Goal: Information Seeking & Learning: Check status

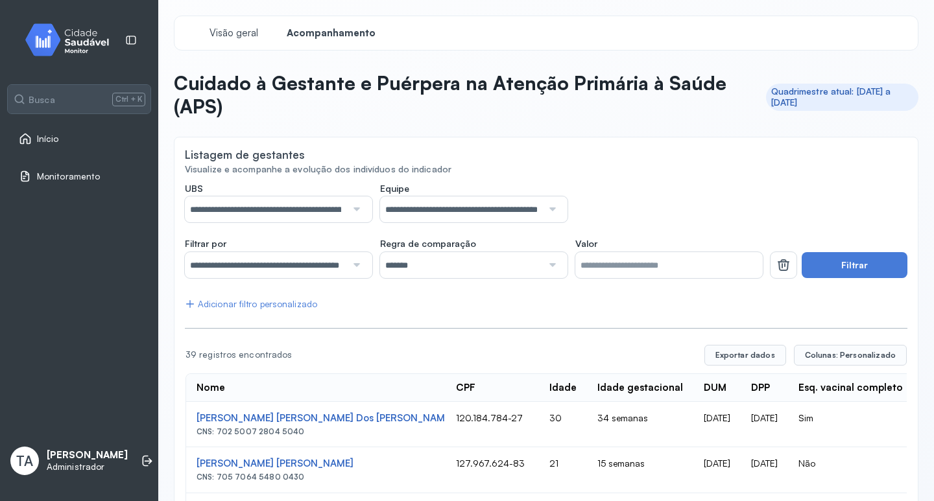
scroll to position [389, 0]
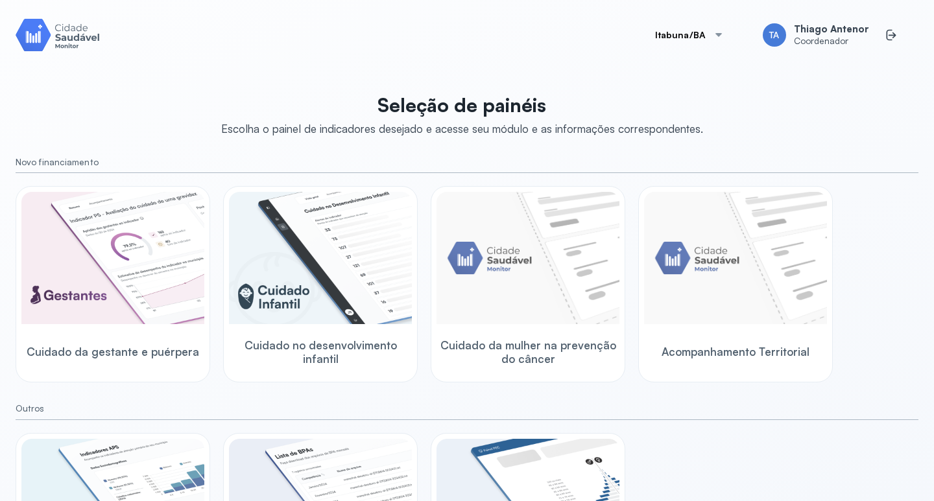
click at [690, 29] on button "Itabuna/BA" at bounding box center [690, 35] width 101 height 26
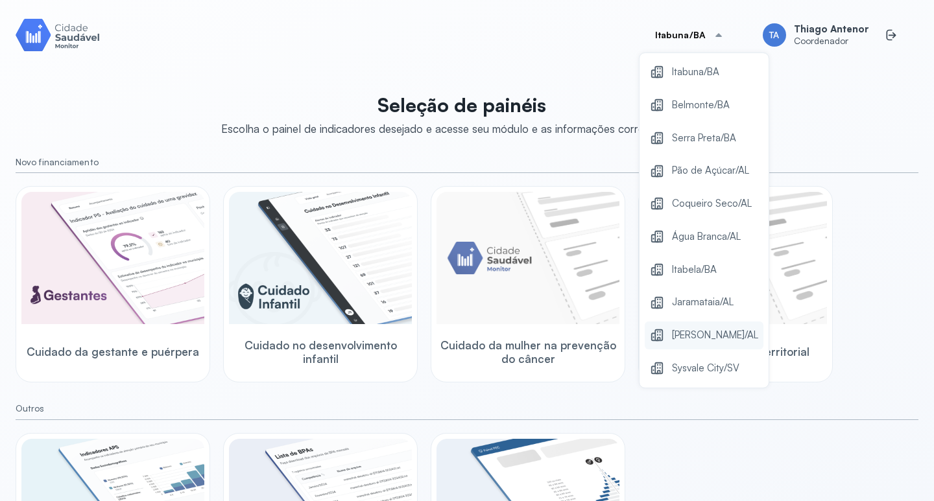
click at [662, 337] on div "[PERSON_NAME]/AL" at bounding box center [704, 336] width 119 height 28
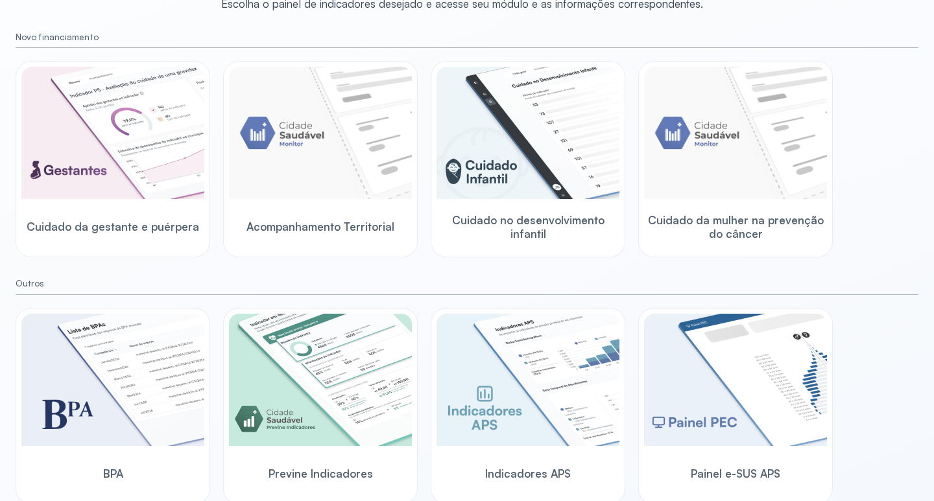
scroll to position [128, 0]
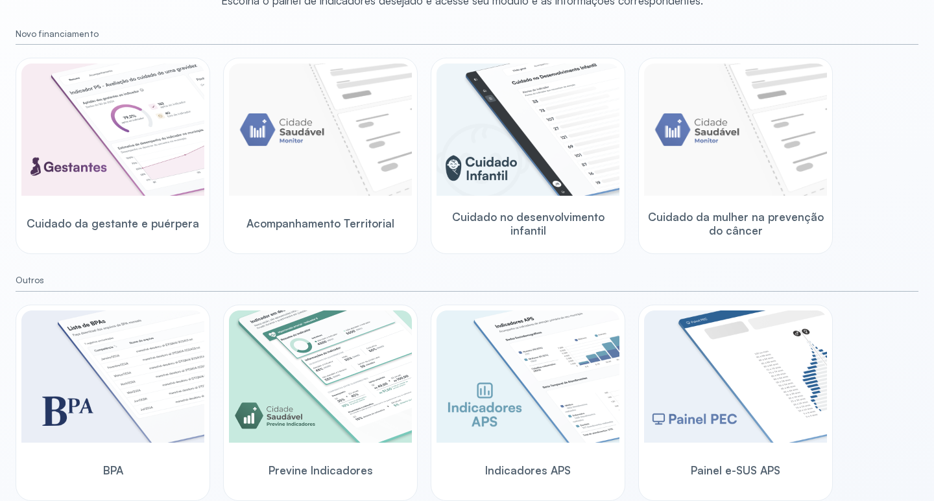
drag, startPoint x: 371, startPoint y: 443, endPoint x: 411, endPoint y: 444, distance: 39.6
click at [371, 443] on img at bounding box center [320, 377] width 183 height 132
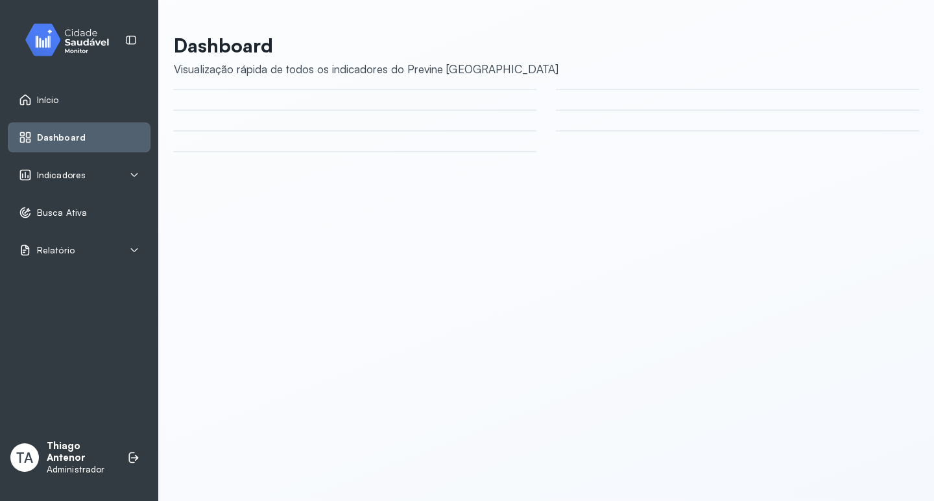
click at [54, 178] on span "Indicadores" at bounding box center [61, 175] width 49 height 11
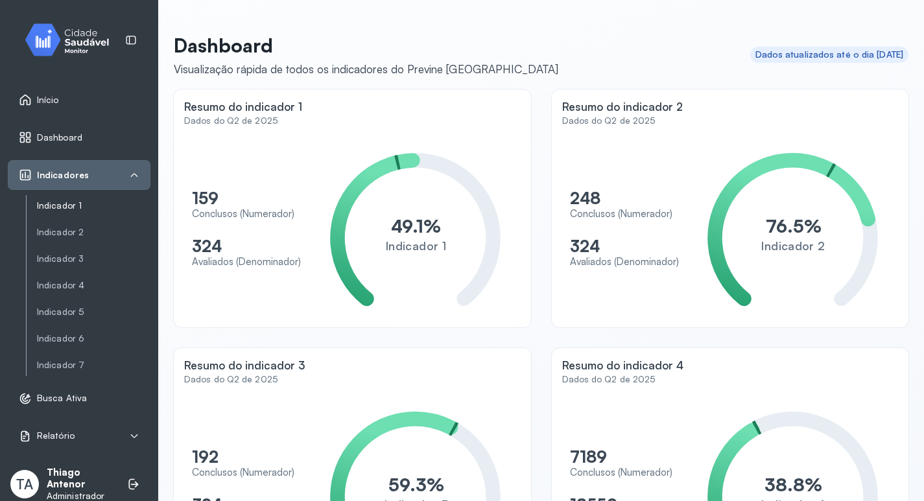
click at [45, 208] on link "Indicador 1" at bounding box center [94, 205] width 114 height 11
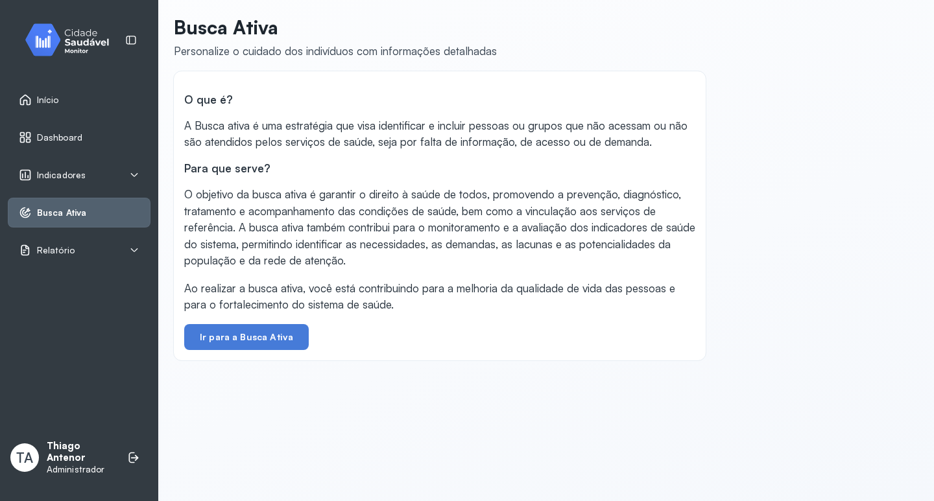
click at [119, 171] on div "Indicadores" at bounding box center [79, 175] width 121 height 13
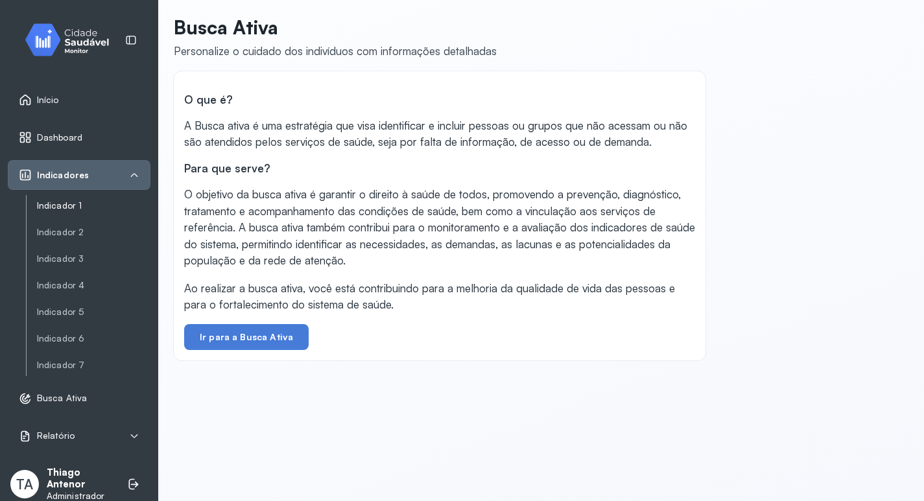
click at [80, 206] on link "Indicador 1" at bounding box center [94, 205] width 114 height 11
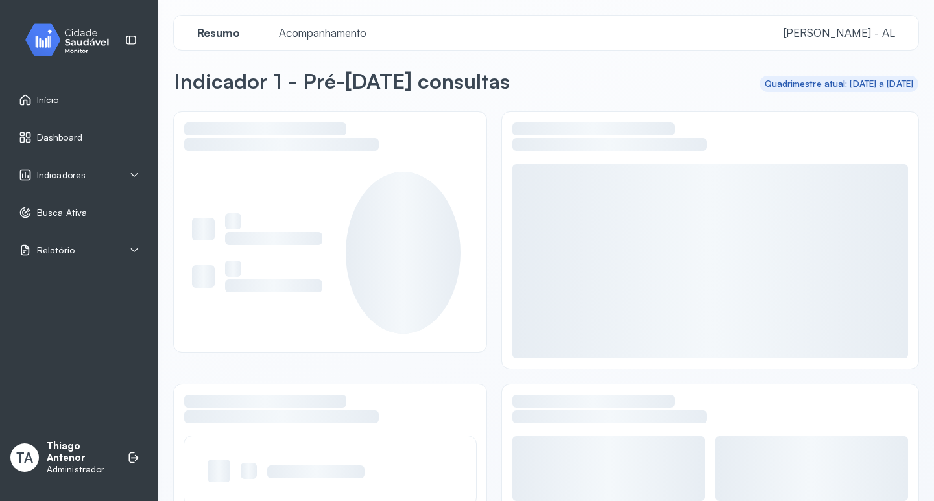
click at [298, 37] on span "Acompanhamento" at bounding box center [322, 33] width 103 height 14
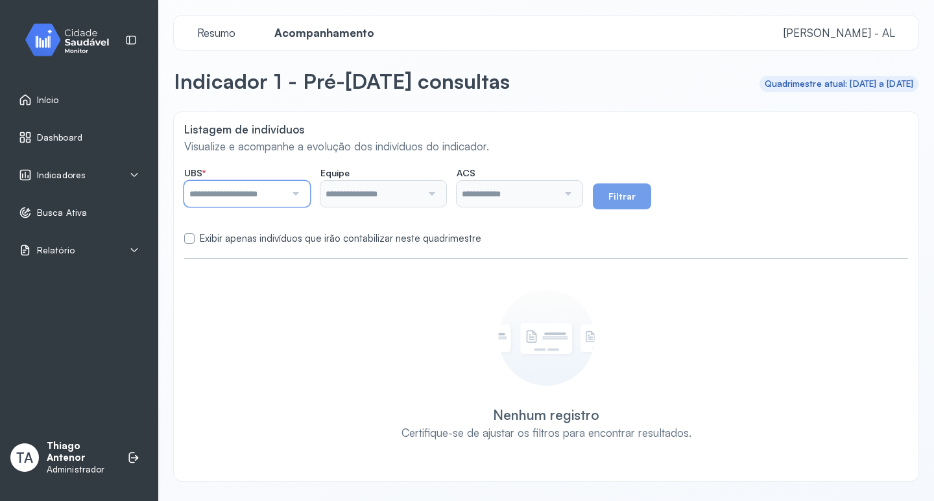
click at [258, 191] on input "text" at bounding box center [234, 194] width 101 height 26
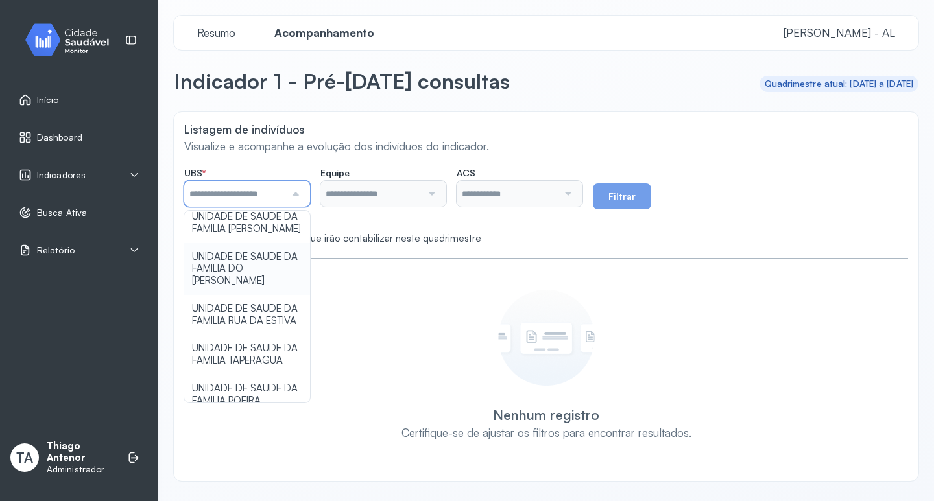
scroll to position [324, 0]
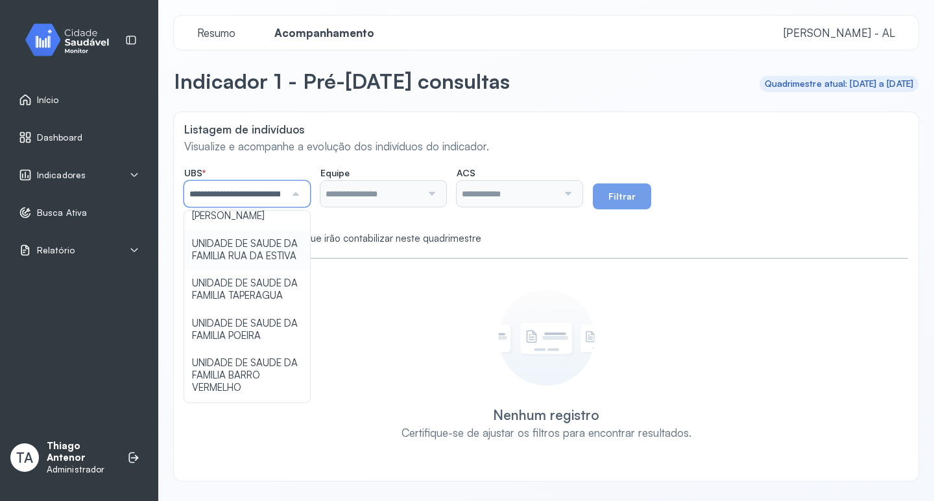
click at [267, 250] on div "**********" at bounding box center [546, 296] width 745 height 369
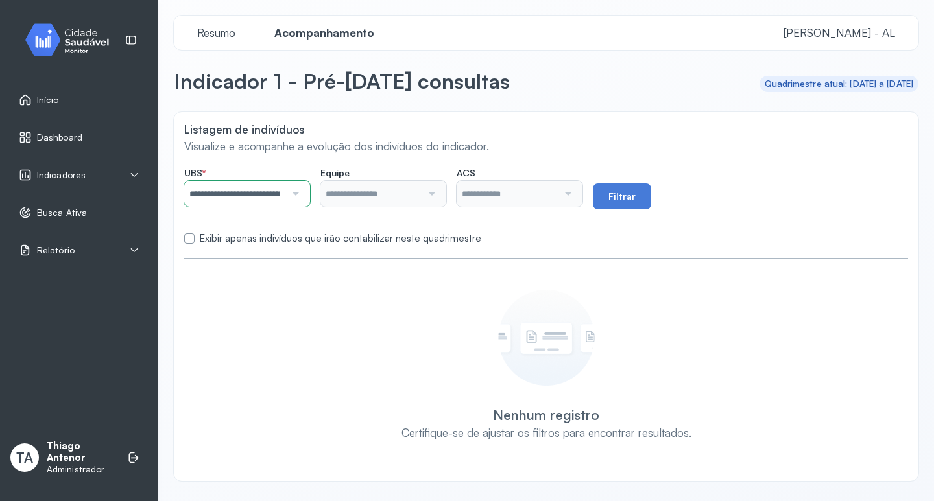
type input "**********"
click at [376, 194] on input "**********" at bounding box center [370, 194] width 101 height 26
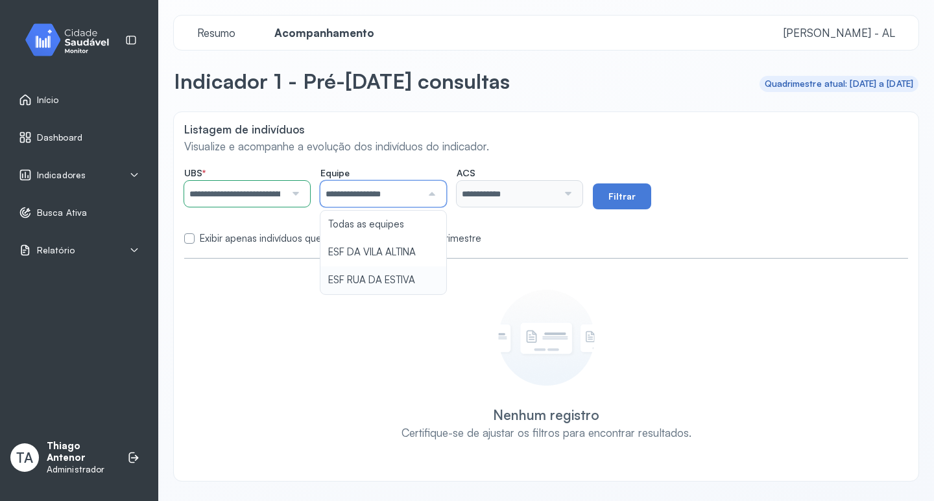
click at [380, 286] on div "**********" at bounding box center [546, 296] width 745 height 369
click at [558, 204] on input "**********" at bounding box center [507, 194] width 101 height 26
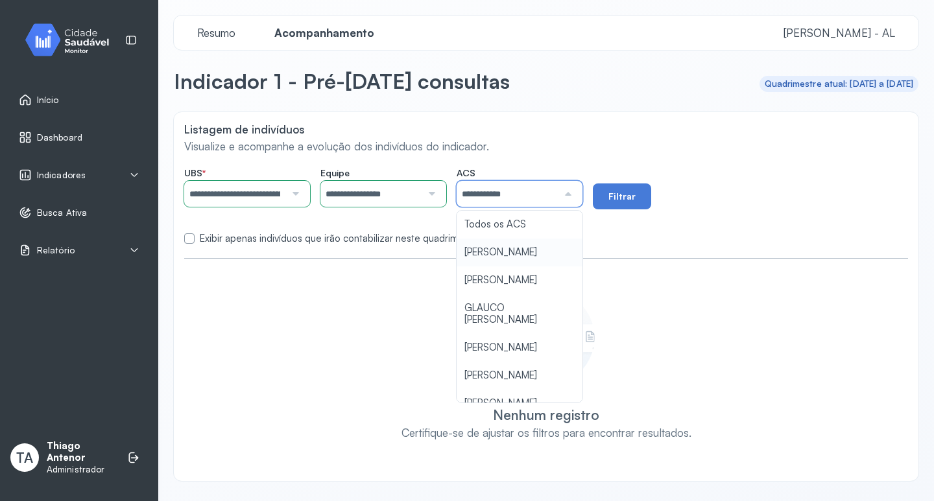
scroll to position [65, 0]
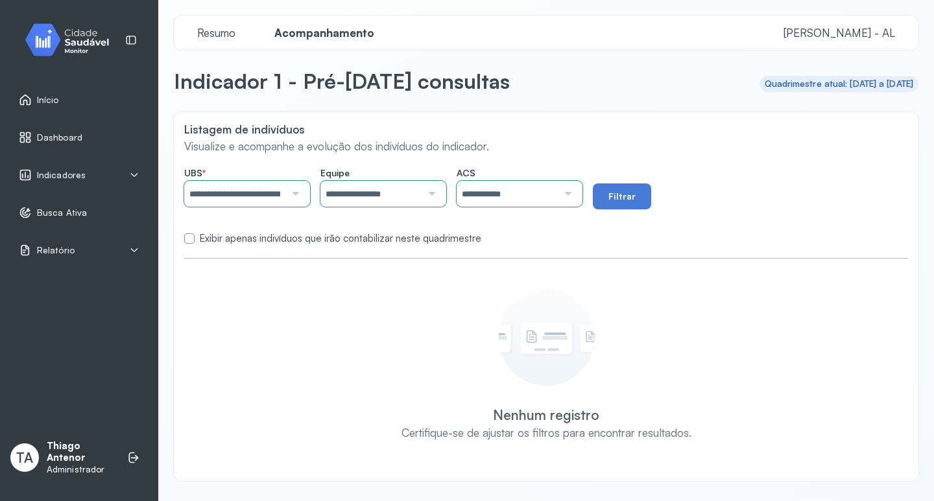
click at [27, 102] on icon at bounding box center [25, 100] width 11 height 11
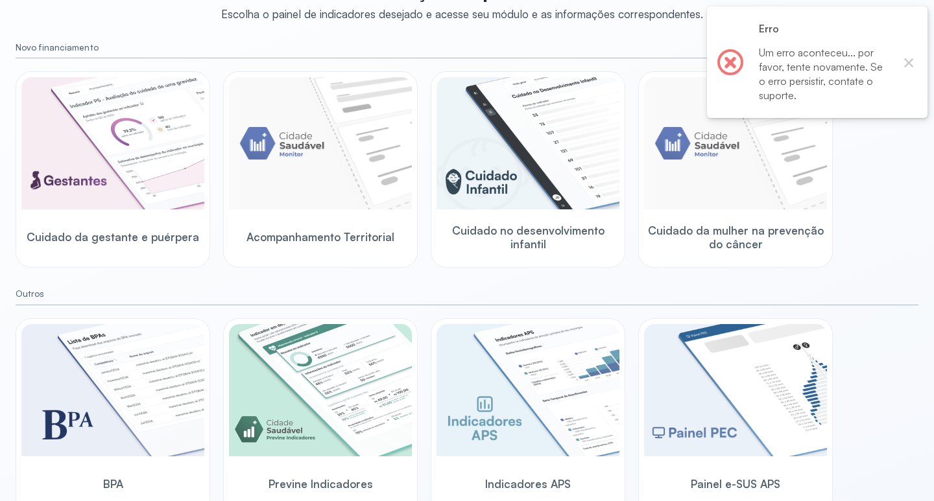
scroll to position [128, 0]
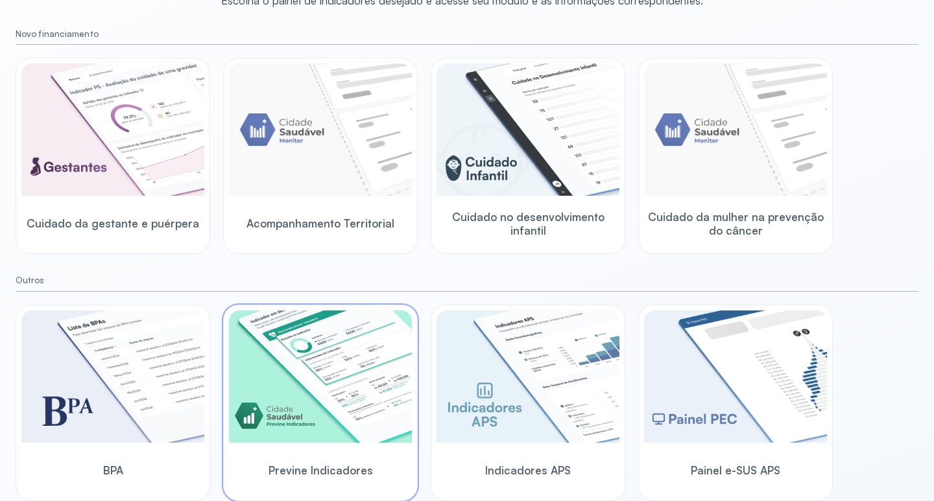
click at [317, 368] on img at bounding box center [320, 377] width 183 height 132
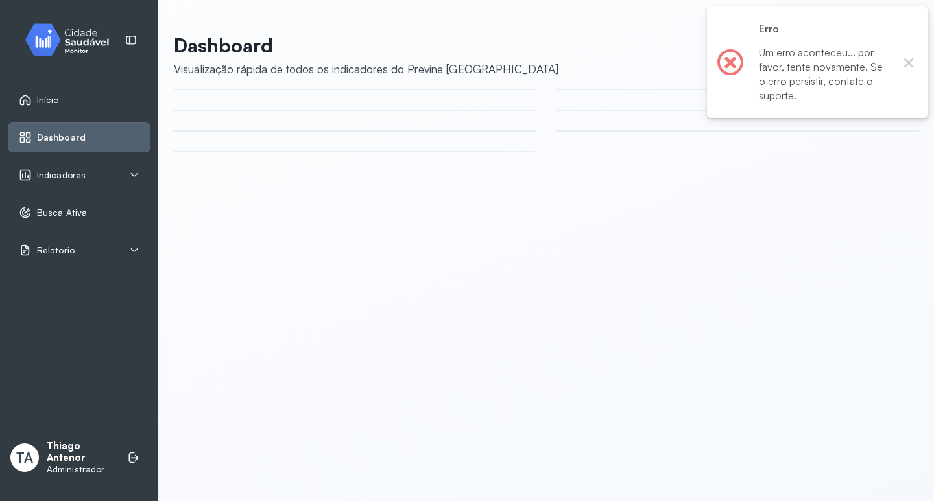
click at [108, 172] on div "Indicadores" at bounding box center [79, 175] width 121 height 13
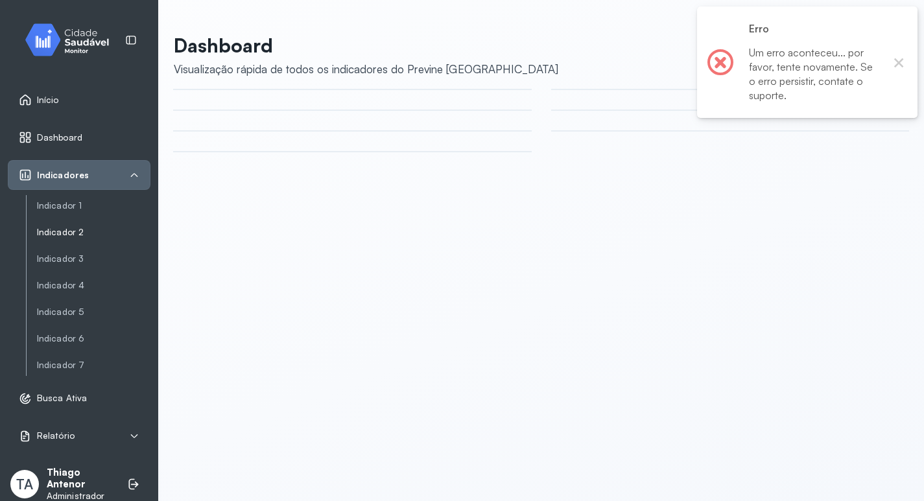
click at [86, 238] on link "Indicador 2" at bounding box center [94, 232] width 114 height 11
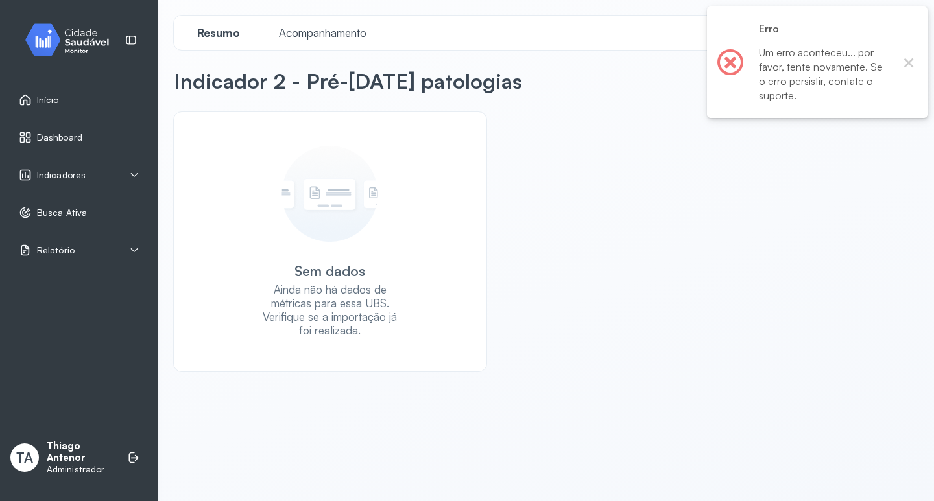
click at [337, 40] on div "Acompanhamento" at bounding box center [323, 33] width 114 height 14
click at [340, 38] on span "Acompanhamento" at bounding box center [322, 33] width 103 height 14
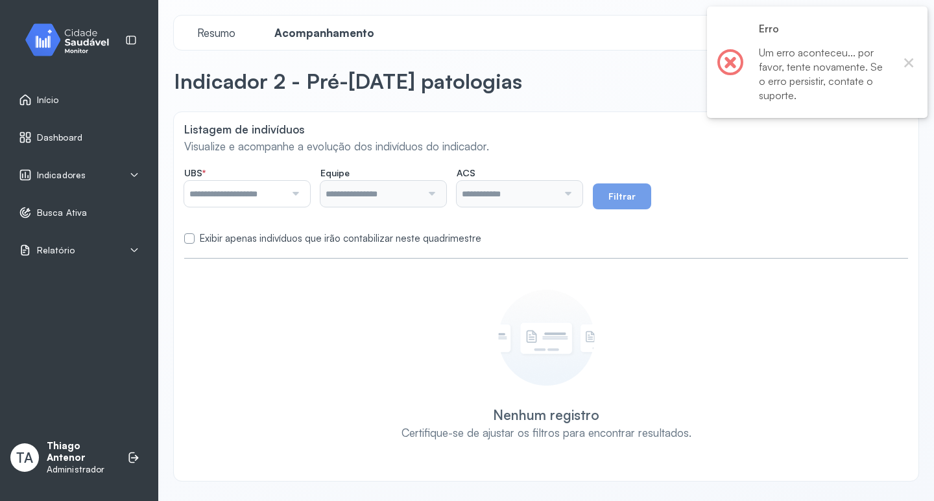
click at [285, 200] on input "text" at bounding box center [234, 194] width 101 height 26
click at [290, 226] on form "UBS * O campo ubs é obrigatório Nenhuma opção encontrada Equipe Nenhuma opção e…" at bounding box center [546, 203] width 724 height 84
click at [293, 195] on div at bounding box center [293, 194] width 17 height 26
drag, startPoint x: 259, startPoint y: 315, endPoint x: 230, endPoint y: 307, distance: 29.6
click at [258, 315] on div "Nenhum registro Certifique-se de ajustar os filtros para encontrar resultados." at bounding box center [546, 365] width 698 height 151
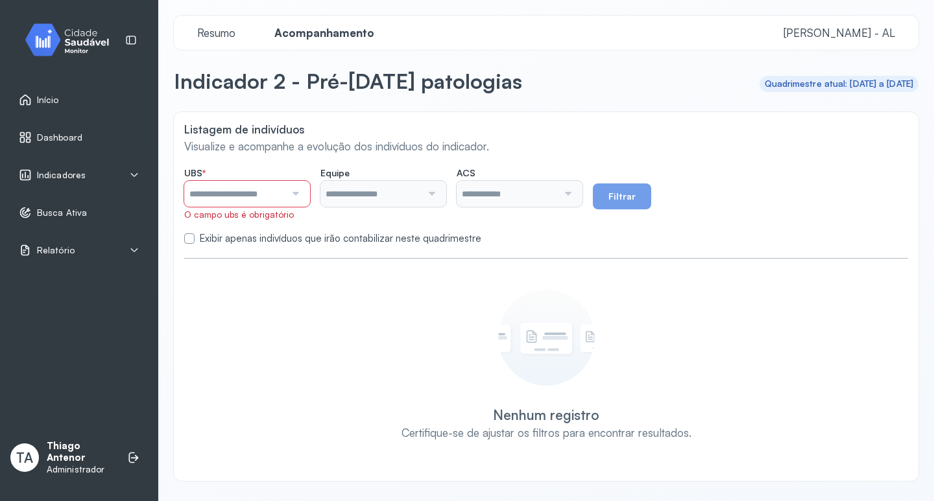
click at [121, 176] on div "Indicadores" at bounding box center [79, 175] width 121 height 13
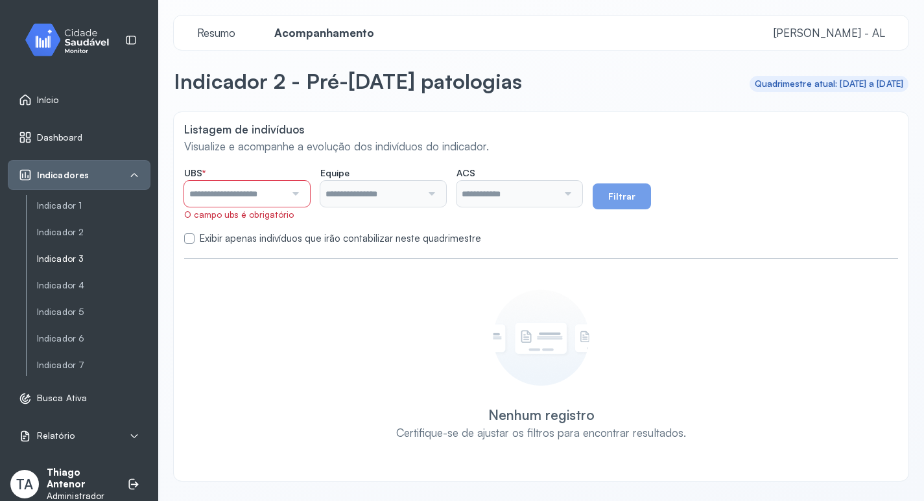
click at [82, 260] on link "Indicador 3" at bounding box center [94, 259] width 114 height 11
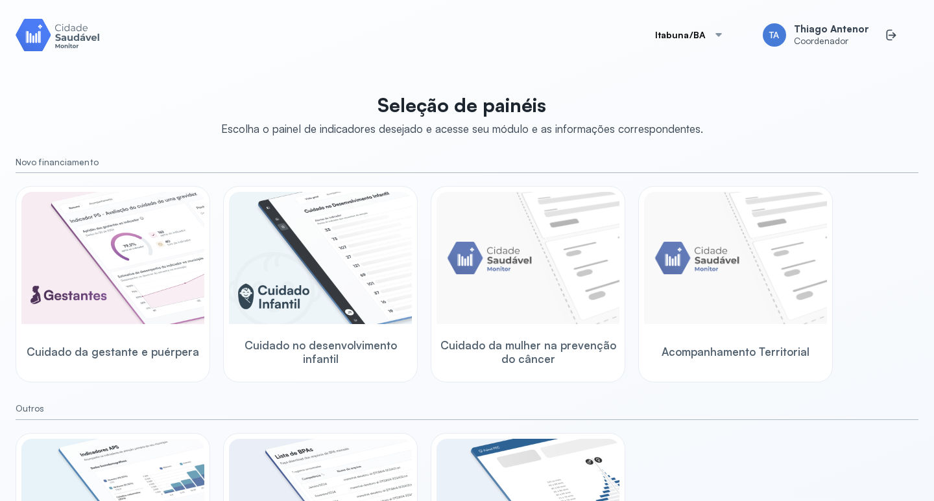
click at [672, 28] on button "Itabuna/BA" at bounding box center [690, 35] width 101 height 26
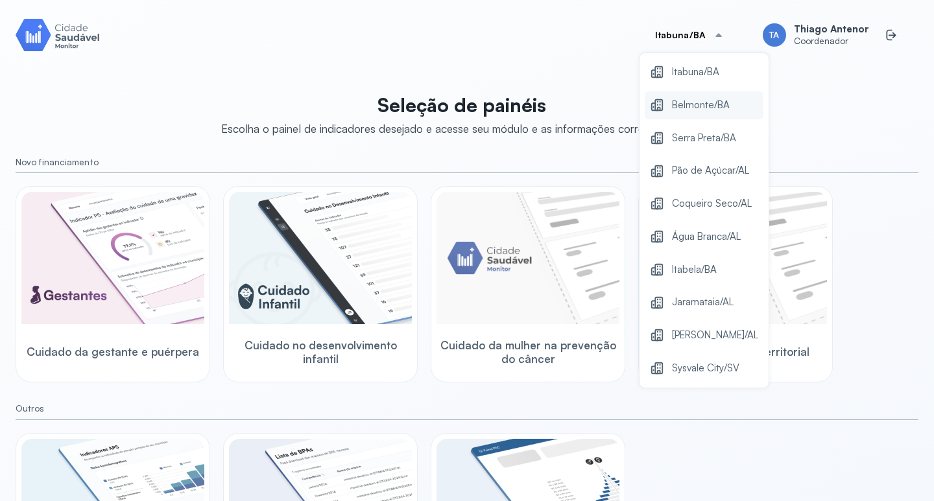
click at [695, 94] on div "Belmonte/BA" at bounding box center [704, 105] width 119 height 28
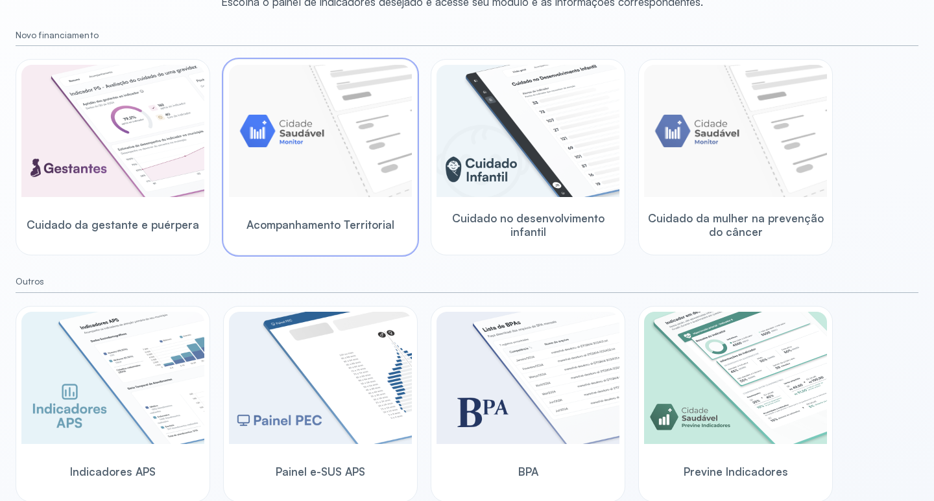
scroll to position [128, 0]
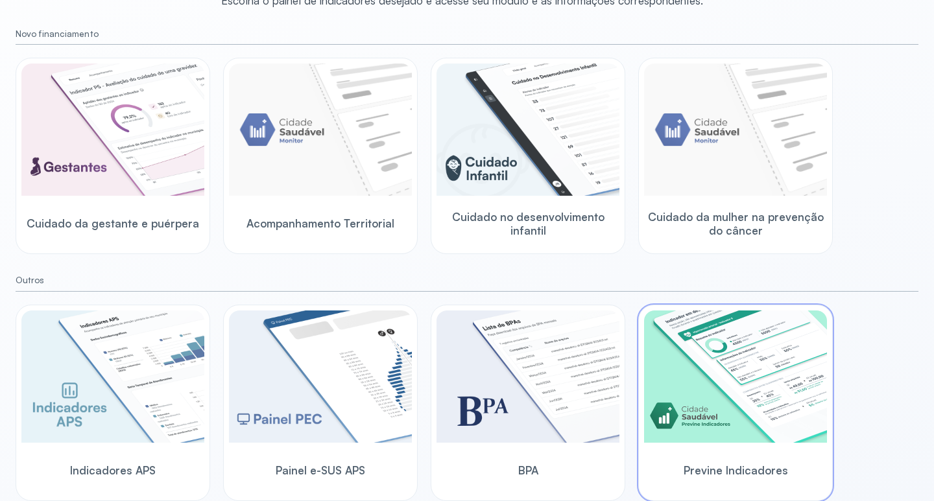
click at [697, 350] on img at bounding box center [735, 377] width 183 height 132
